Goal: Task Accomplishment & Management: Complete application form

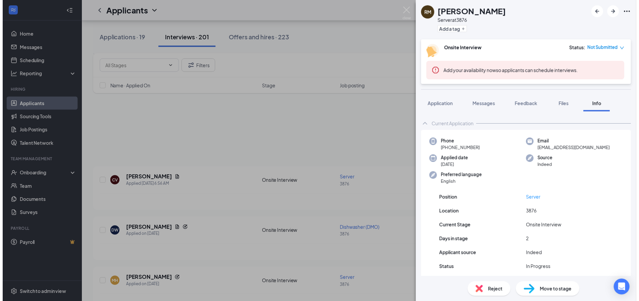
scroll to position [705, 0]
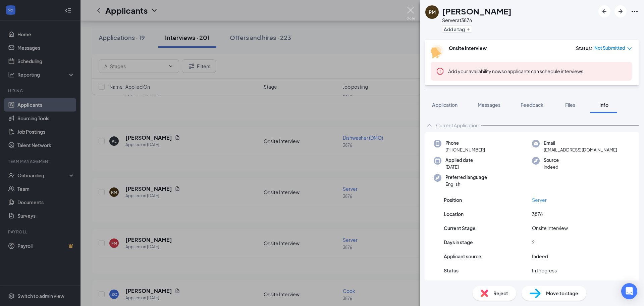
click at [413, 11] on img at bounding box center [411, 13] width 8 height 13
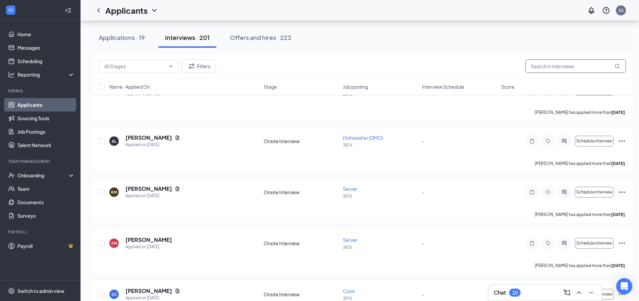
click at [548, 66] on input "text" at bounding box center [575, 65] width 101 height 13
click at [563, 67] on input "text" at bounding box center [575, 65] width 101 height 13
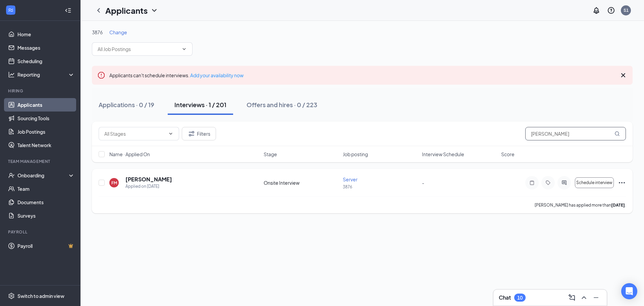
type input "[PERSON_NAME]"
click at [616, 179] on div "Schedule interview" at bounding box center [575, 182] width 101 height 13
click at [621, 183] on icon "Ellipses" at bounding box center [622, 183] width 8 height 8
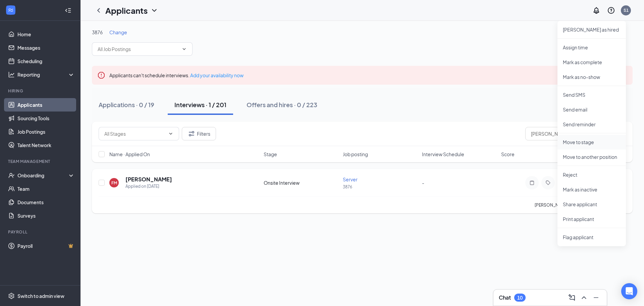
click at [575, 143] on p "Move to stage" at bounding box center [592, 142] width 58 height 7
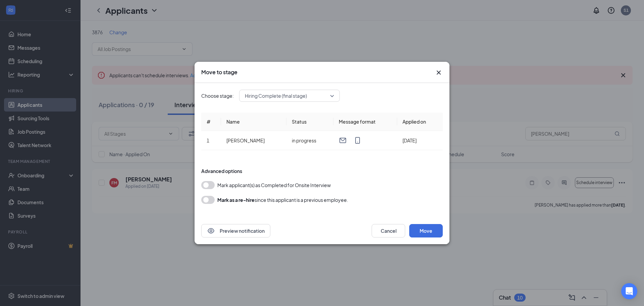
click at [213, 183] on button "button" at bounding box center [207, 185] width 13 height 8
click at [426, 225] on button "Move" at bounding box center [426, 230] width 34 height 13
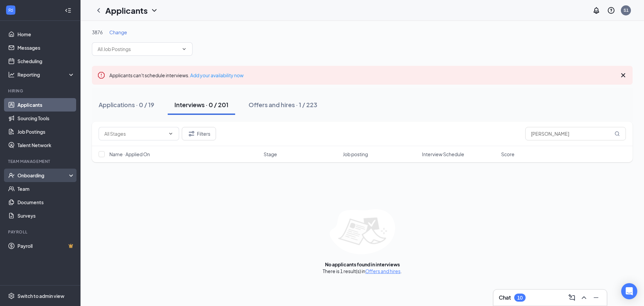
click at [27, 173] on div "Onboarding" at bounding box center [43, 175] width 52 height 7
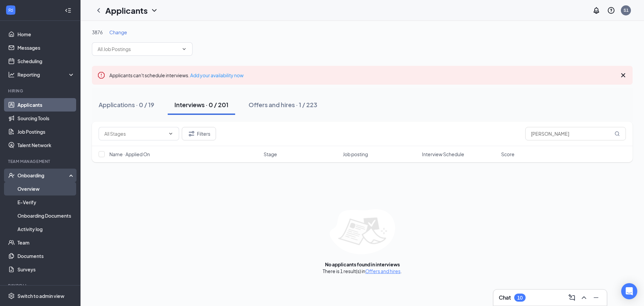
click at [29, 190] on link "Overview" at bounding box center [45, 188] width 57 height 13
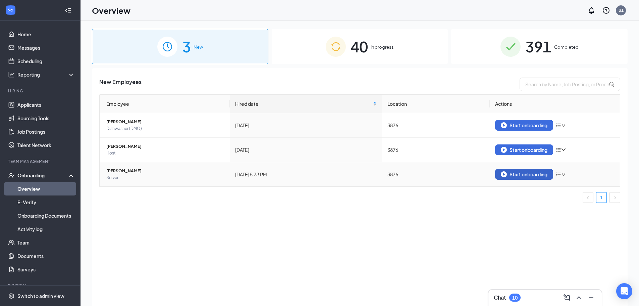
click at [529, 174] on div "Start onboarding" at bounding box center [524, 174] width 47 height 6
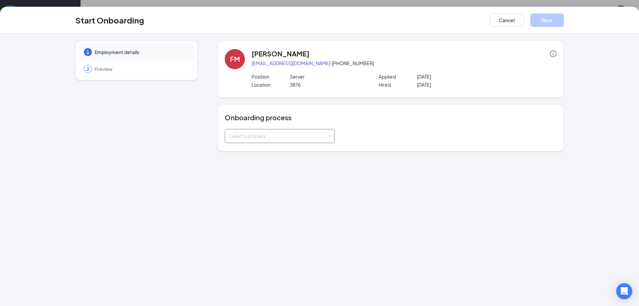
click at [243, 136] on div "Select a process" at bounding box center [278, 136] width 98 height 7
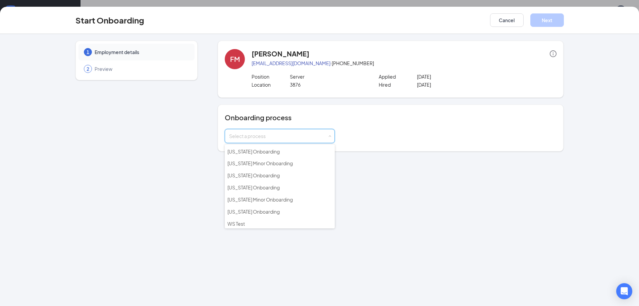
scroll to position [109, 0]
click at [257, 184] on span "[US_STATE] Onboarding" at bounding box center [253, 186] width 52 height 6
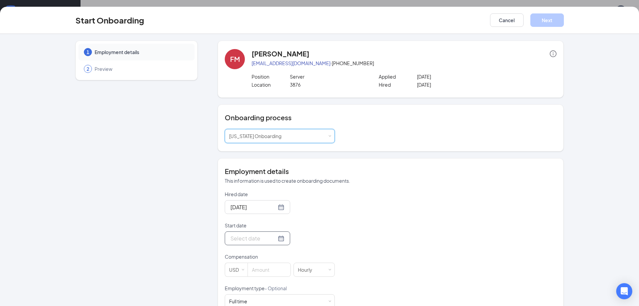
click at [274, 240] on div at bounding box center [258, 238] width 54 height 8
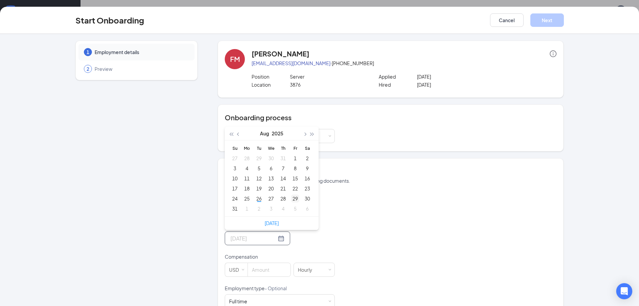
type input "[DATE]"
click at [294, 200] on div "29" at bounding box center [295, 198] width 8 height 8
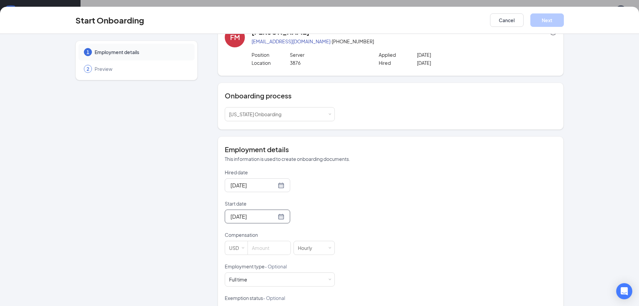
scroll to position [34, 0]
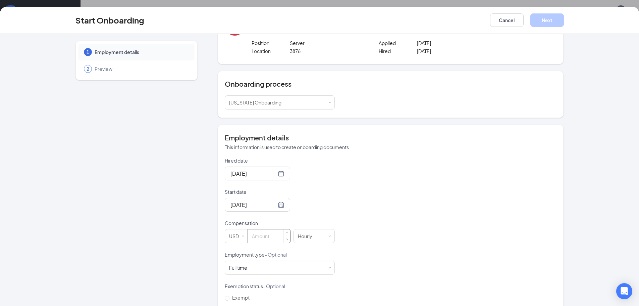
click at [264, 235] on input at bounding box center [269, 235] width 43 height 13
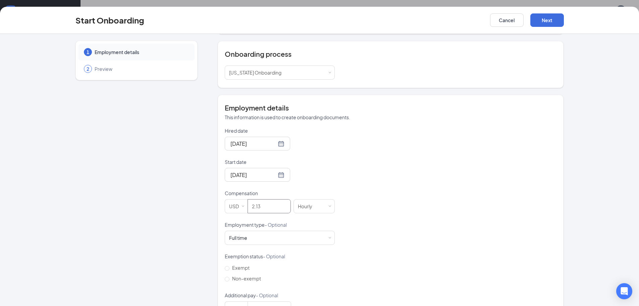
scroll to position [88, 0]
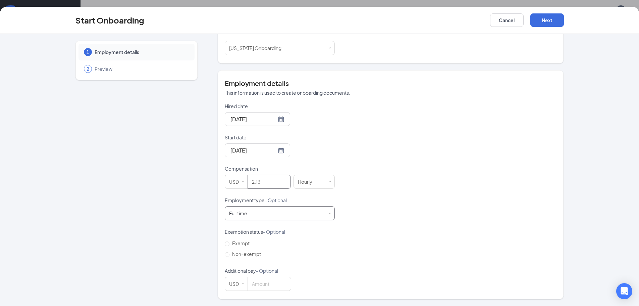
type input "2.13"
click at [300, 215] on div "Full time Works 30+ hours per week and is reasonably expected to work" at bounding box center [279, 212] width 101 height 13
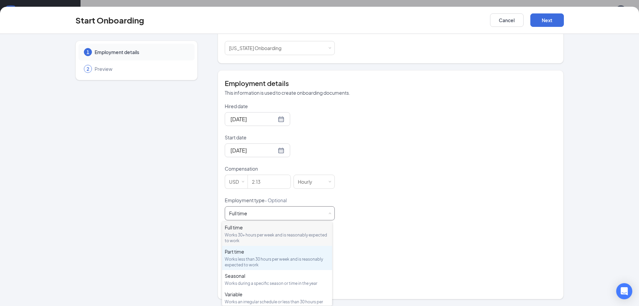
click at [235, 255] on div "Part time Works less than 30 hours per week and is reasonably expected to work" at bounding box center [277, 257] width 105 height 19
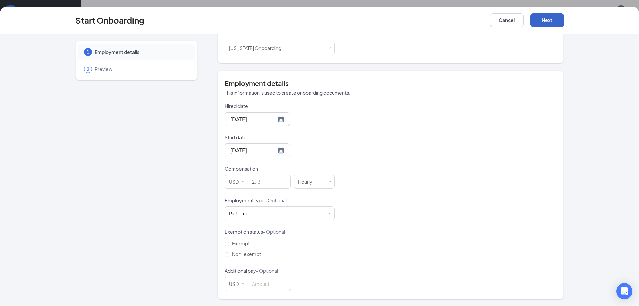
click at [548, 18] on button "Next" at bounding box center [547, 19] width 34 height 13
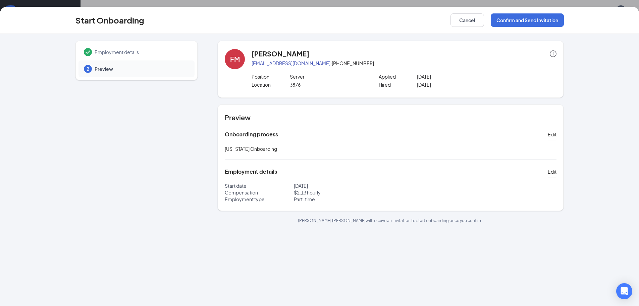
scroll to position [0, 0]
click at [511, 21] on button "Confirm and Send Invitation" at bounding box center [527, 19] width 73 height 13
